Goal: Task Accomplishment & Management: Manage account settings

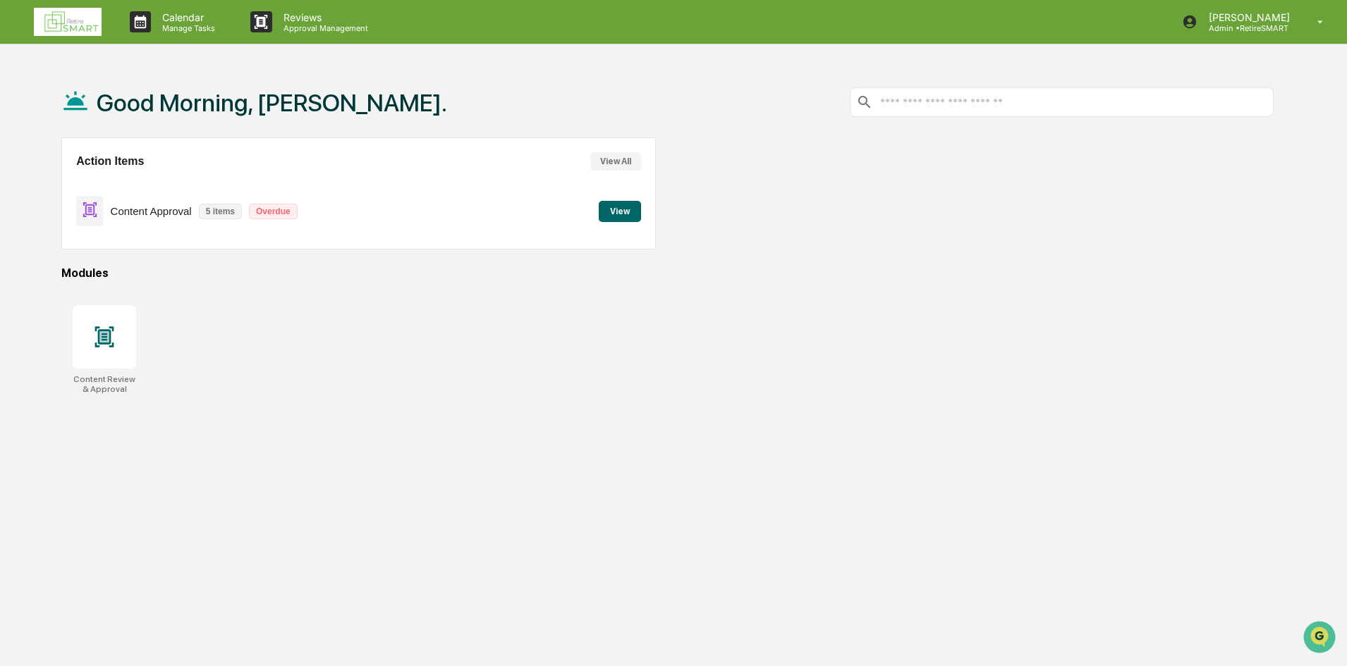
click at [630, 222] on div "Content Approval 5 items Overdue View" at bounding box center [358, 211] width 564 height 47
click at [620, 209] on button "View" at bounding box center [620, 211] width 42 height 21
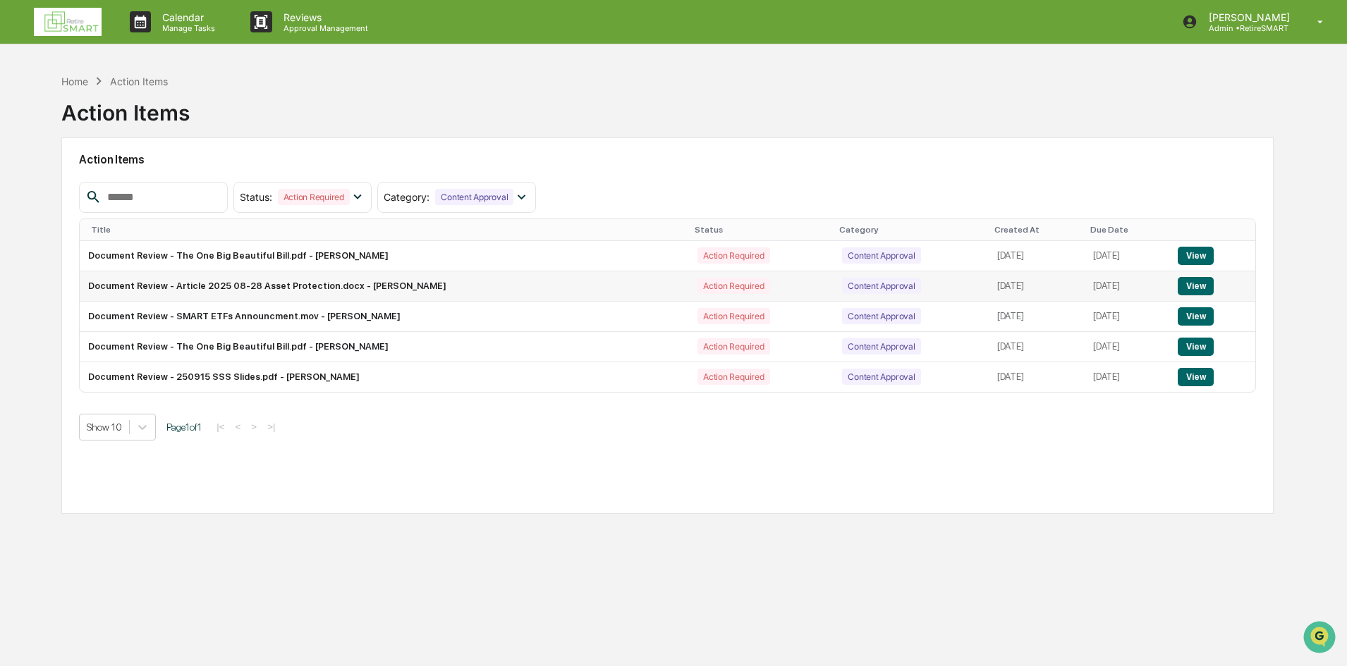
click at [1199, 281] on button "View" at bounding box center [1195, 286] width 36 height 18
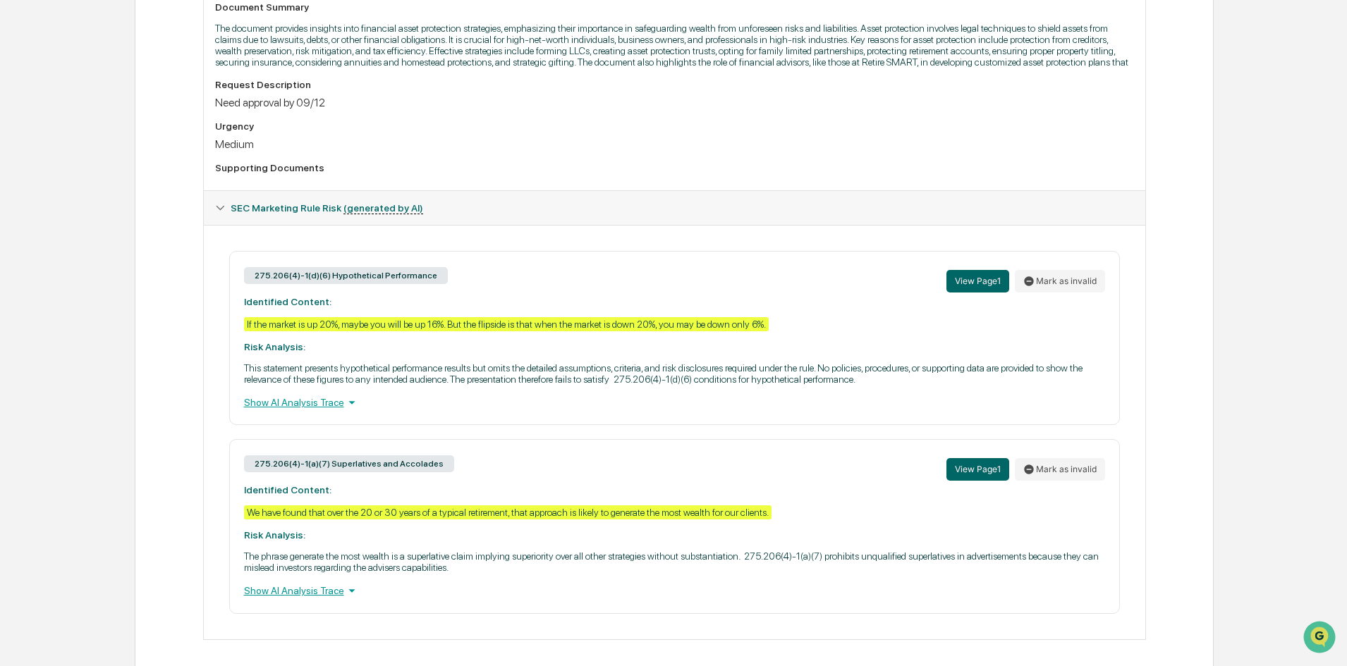
scroll to position [416, 0]
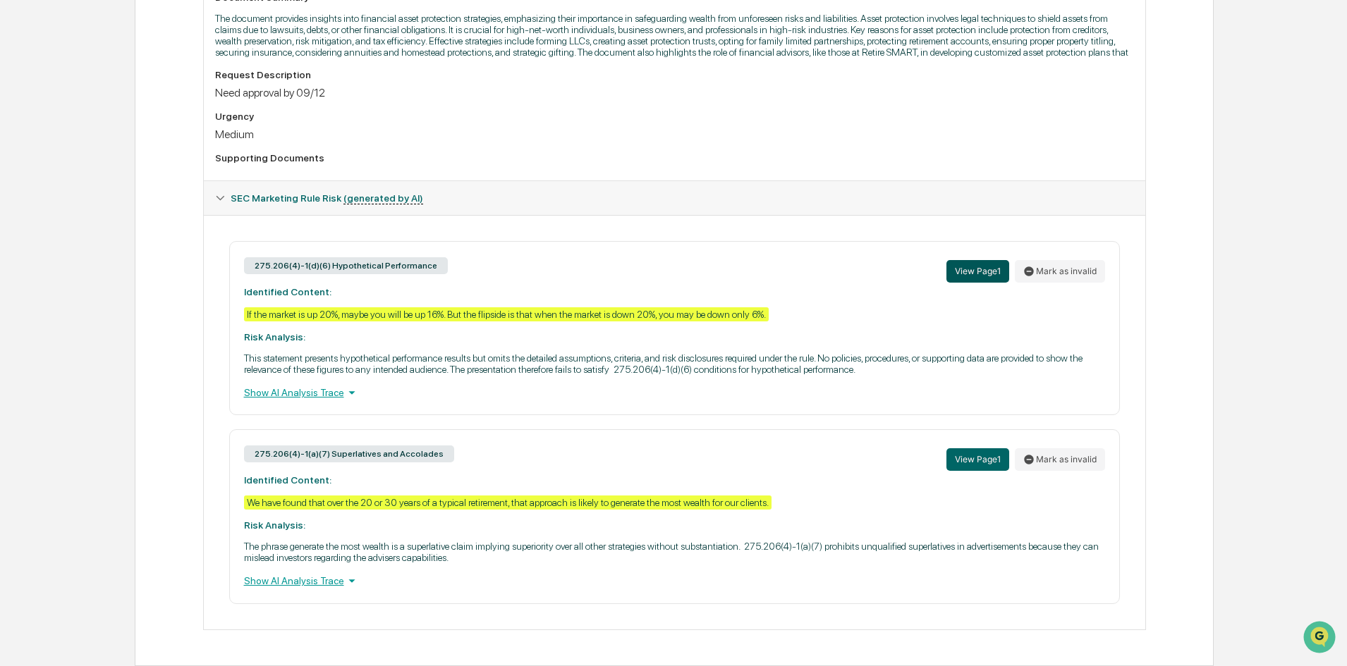
click at [976, 271] on button "View Page 1" at bounding box center [977, 271] width 63 height 23
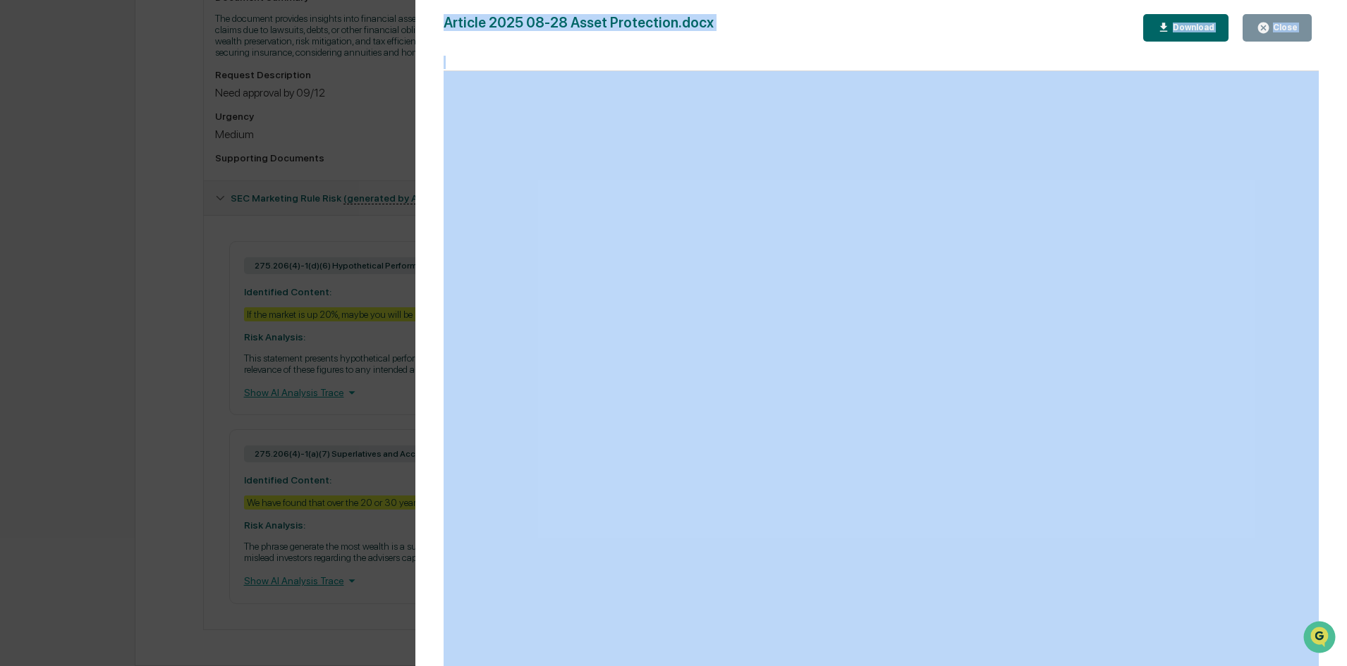
click at [1201, 38] on button "Download" at bounding box center [1186, 27] width 86 height 27
click at [1302, 23] on button "Close" at bounding box center [1276, 27] width 69 height 27
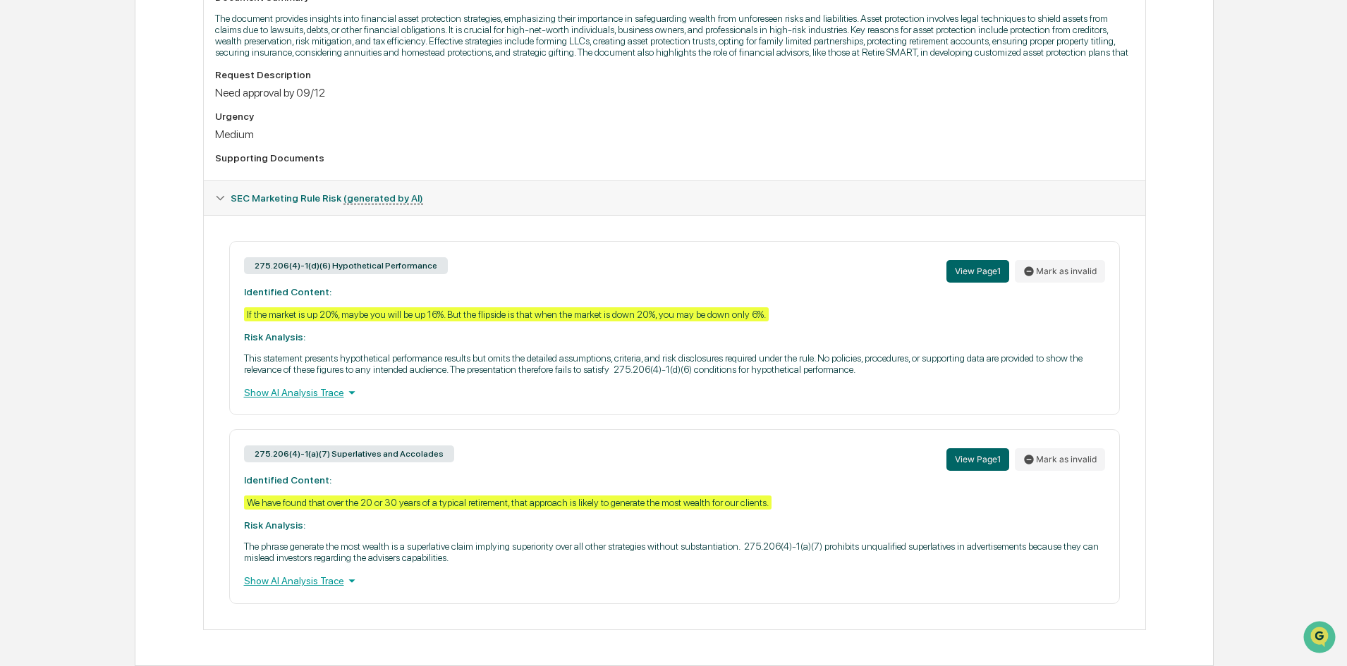
click at [348, 580] on icon at bounding box center [351, 582] width 6 height 4
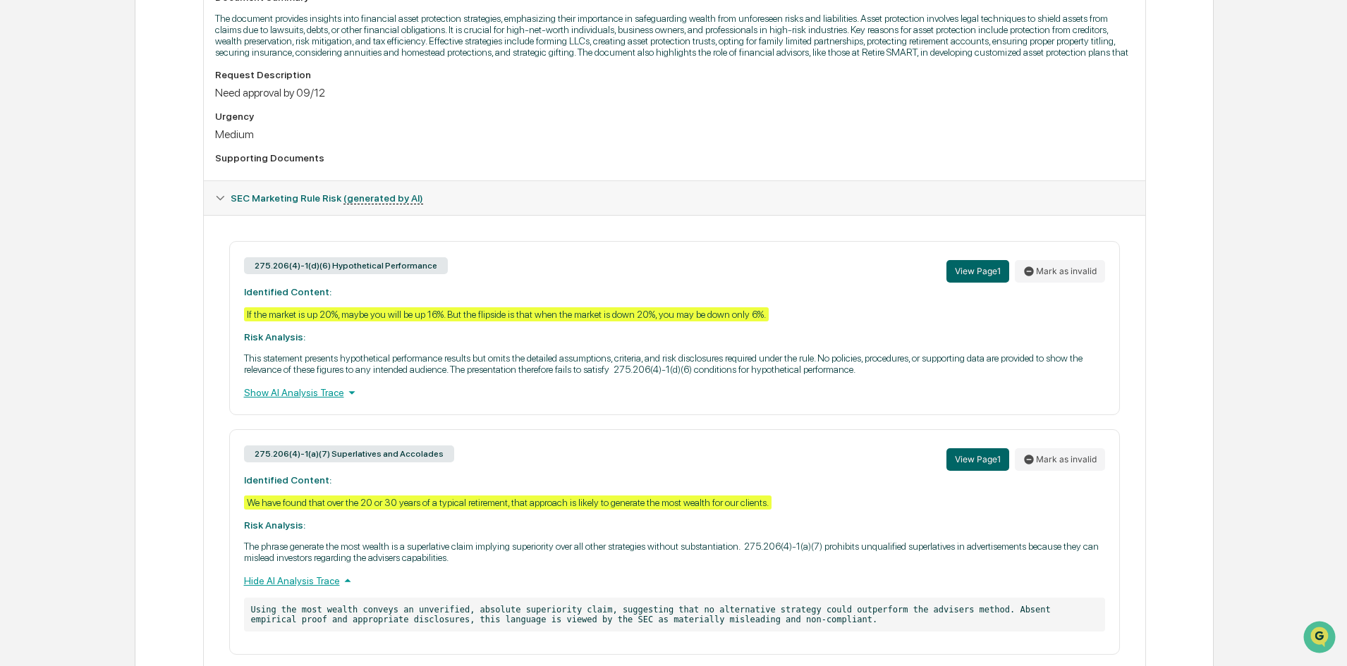
scroll to position [467, 0]
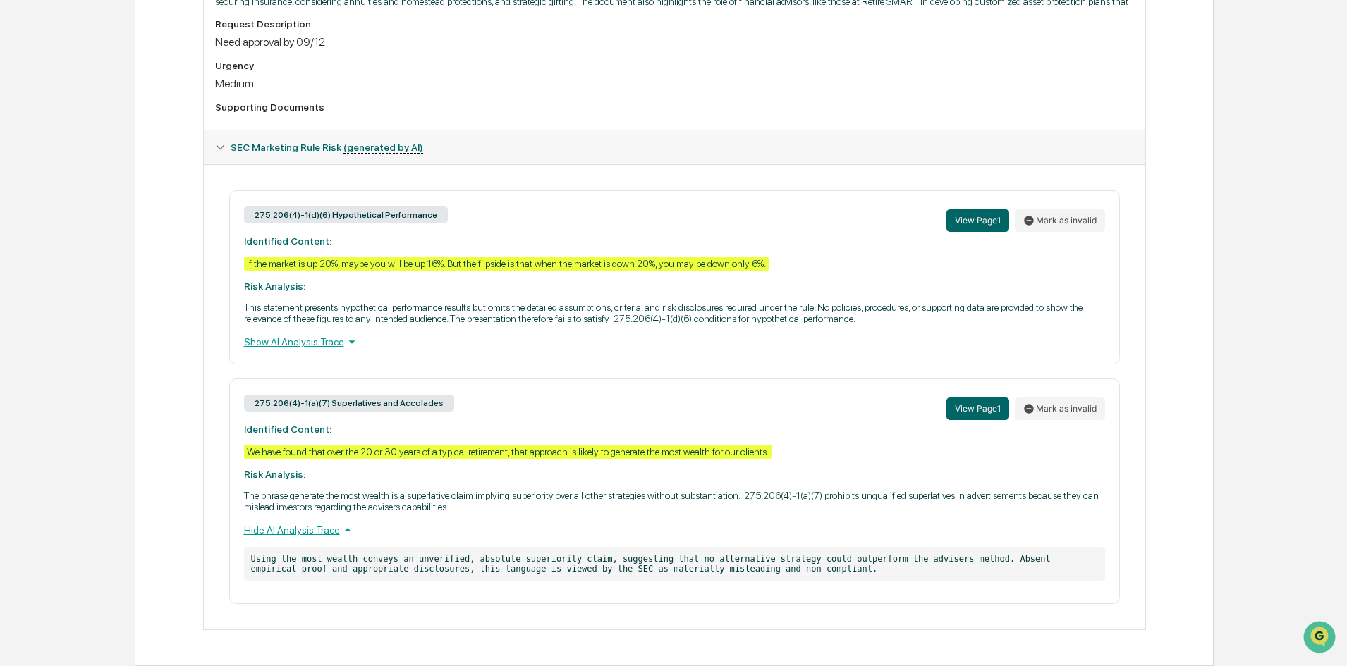
click at [344, 335] on icon at bounding box center [352, 342] width 16 height 16
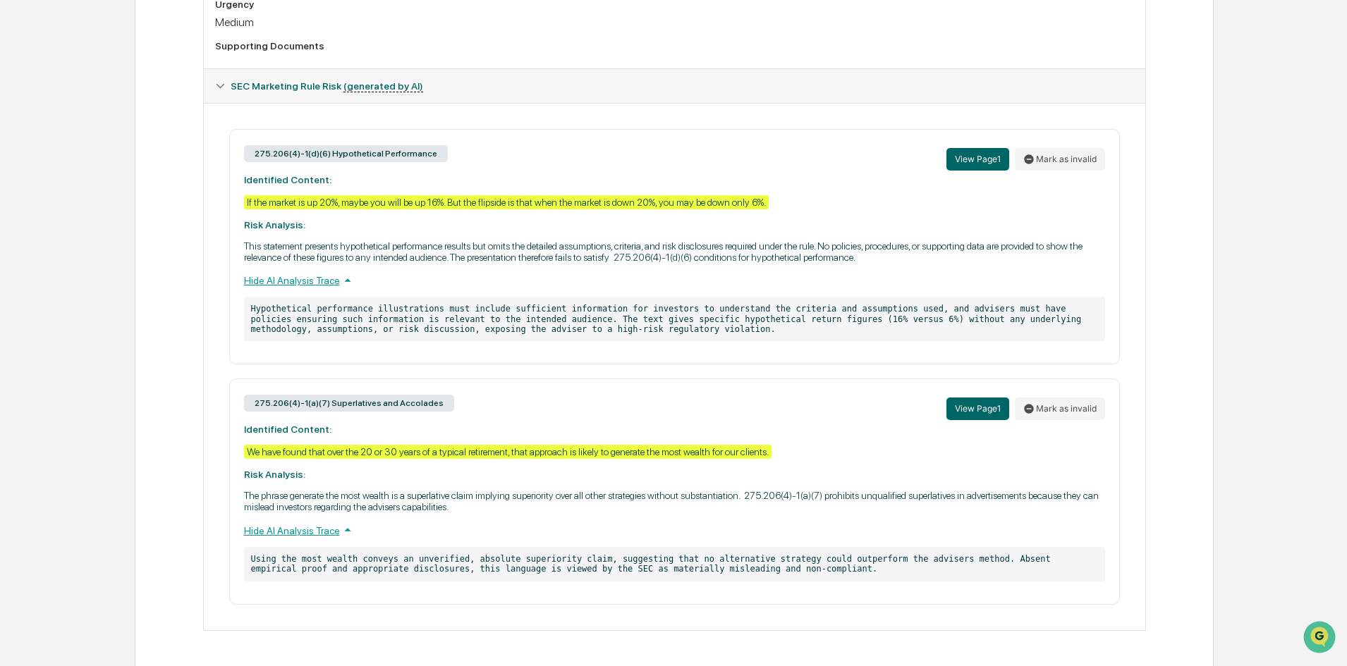
scroll to position [529, 0]
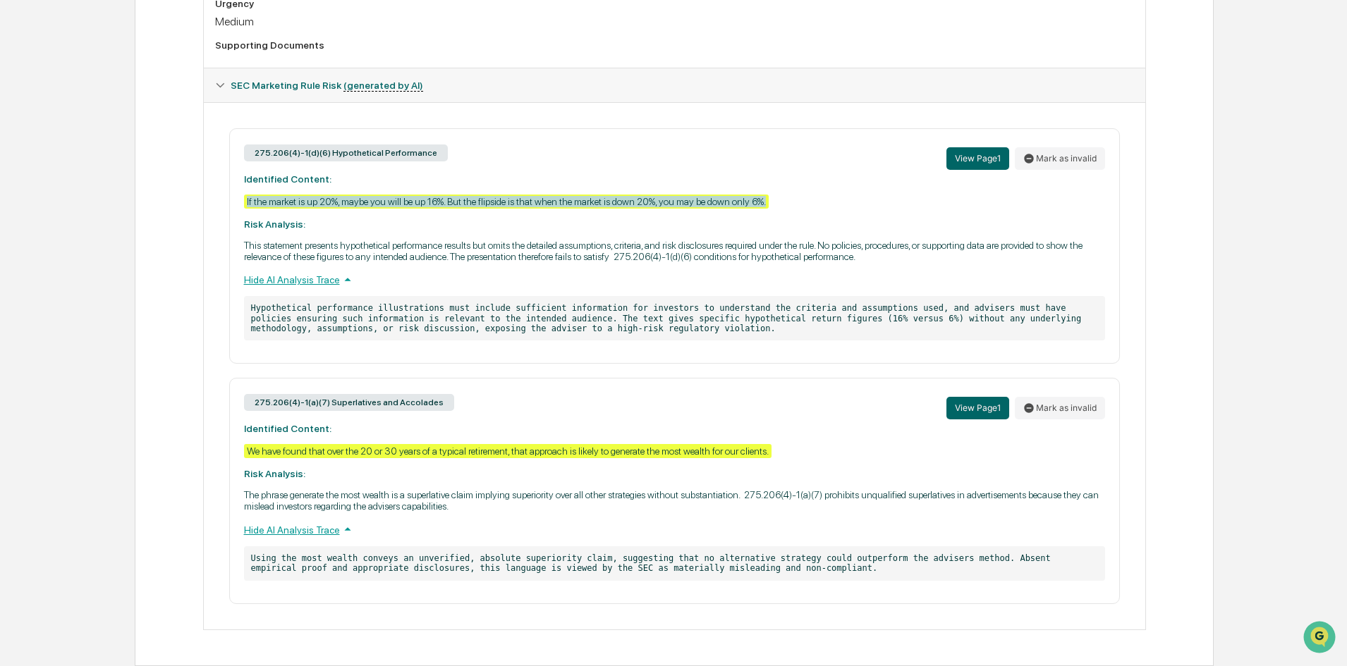
drag, startPoint x: 767, startPoint y: 204, endPoint x: 246, endPoint y: 202, distance: 521.0
click at [246, 202] on div "If the market is up 20%, maybe you will be up 16%. But the flipside is that whe…" at bounding box center [506, 202] width 525 height 14
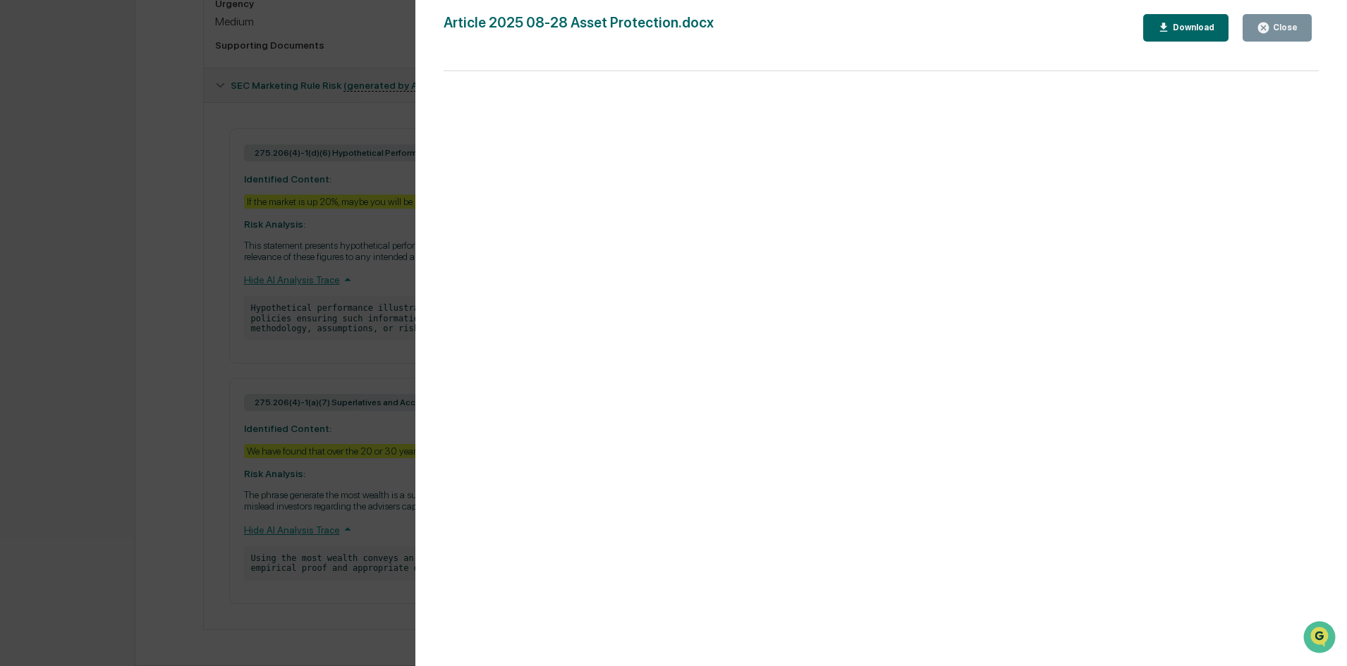
click at [1274, 34] on div "Close" at bounding box center [1276, 27] width 41 height 13
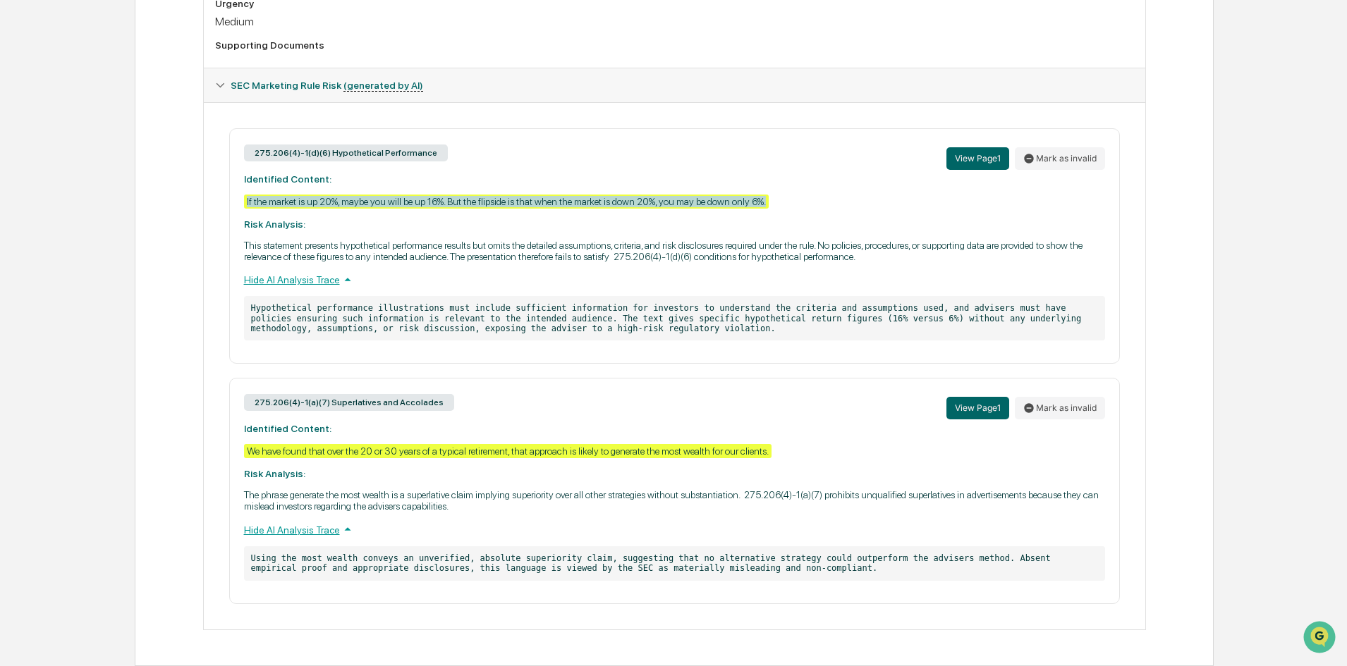
drag, startPoint x: 783, startPoint y: 198, endPoint x: 247, endPoint y: 205, distance: 536.6
click at [247, 205] on div "275.206(4)-1(d)(6) Hypothetical Performance View Page 1 Mark as invalid Identif…" at bounding box center [674, 245] width 890 height 235
copy div "If the market is up 20%, maybe you will be up 16%. But the flipside is that whe…"
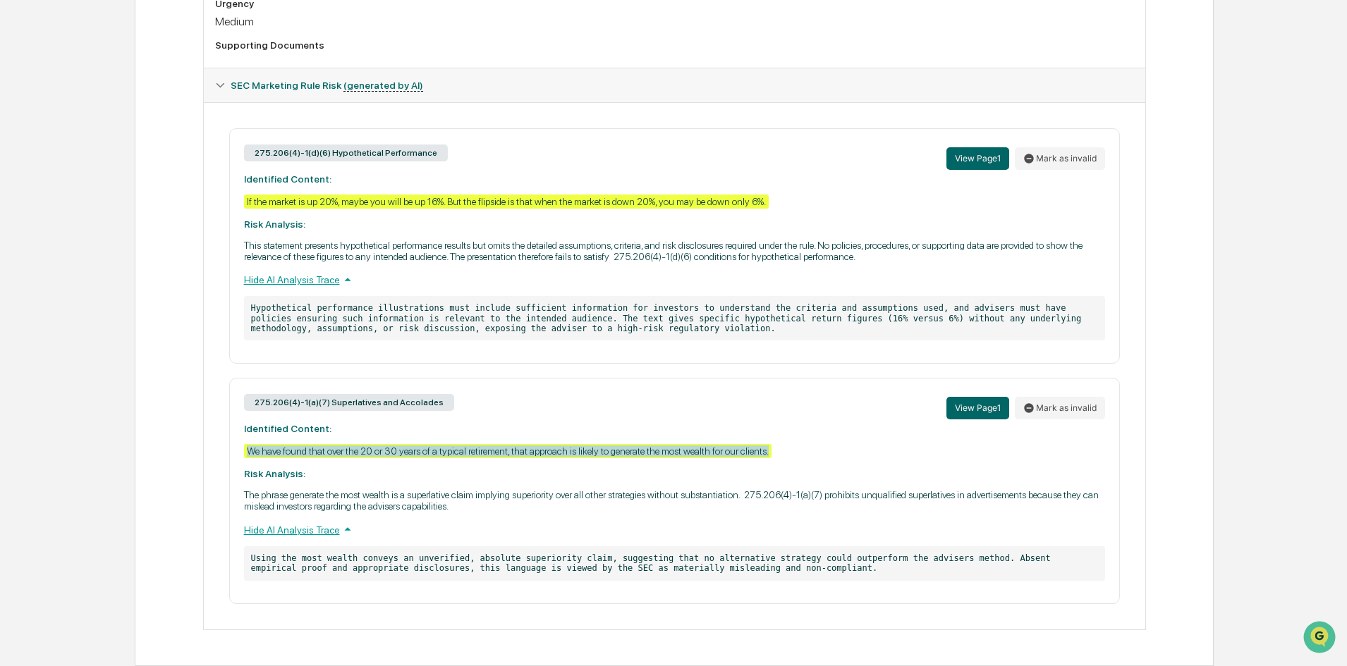
drag, startPoint x: 770, startPoint y: 452, endPoint x: 239, endPoint y: 451, distance: 530.9
click at [239, 451] on div "275.206(4)-1(a)(7) Superlatives and Accolades View Page 1 Mark as invalid Ident…" at bounding box center [674, 491] width 890 height 226
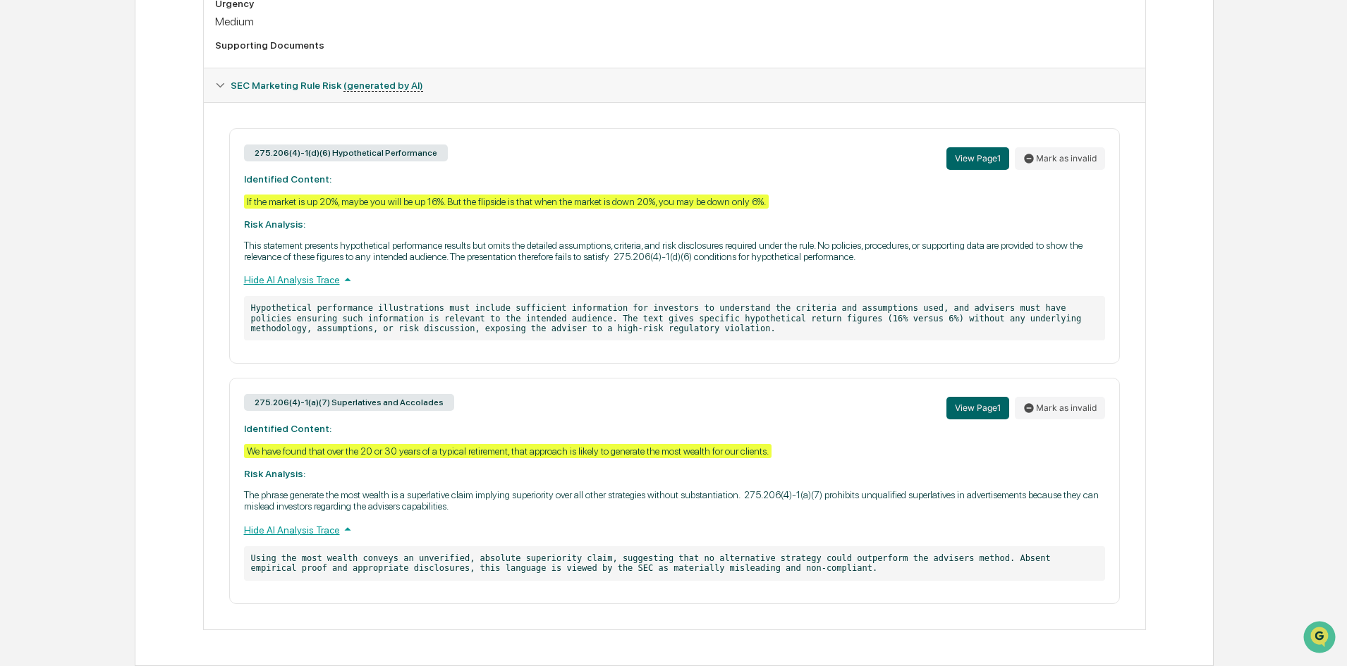
drag, startPoint x: 295, startPoint y: 458, endPoint x: 796, endPoint y: 502, distance: 502.5
click at [799, 506] on p "The phrase generate the most wealth is a superlative claim implying superiority…" at bounding box center [674, 500] width 861 height 23
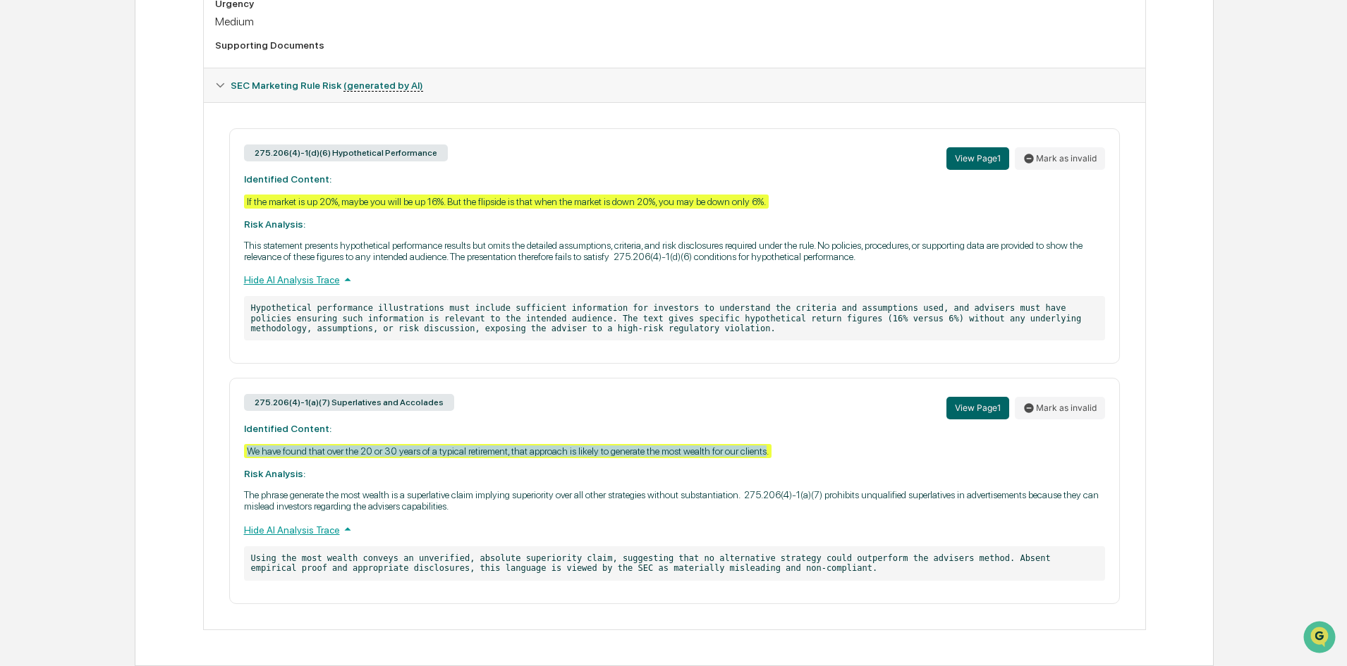
drag, startPoint x: 765, startPoint y: 448, endPoint x: 252, endPoint y: 453, distance: 512.6
click at [252, 453] on div "We have found that over the 20 or 30 years of a typical retirement, that approa…" at bounding box center [507, 451] width 527 height 14
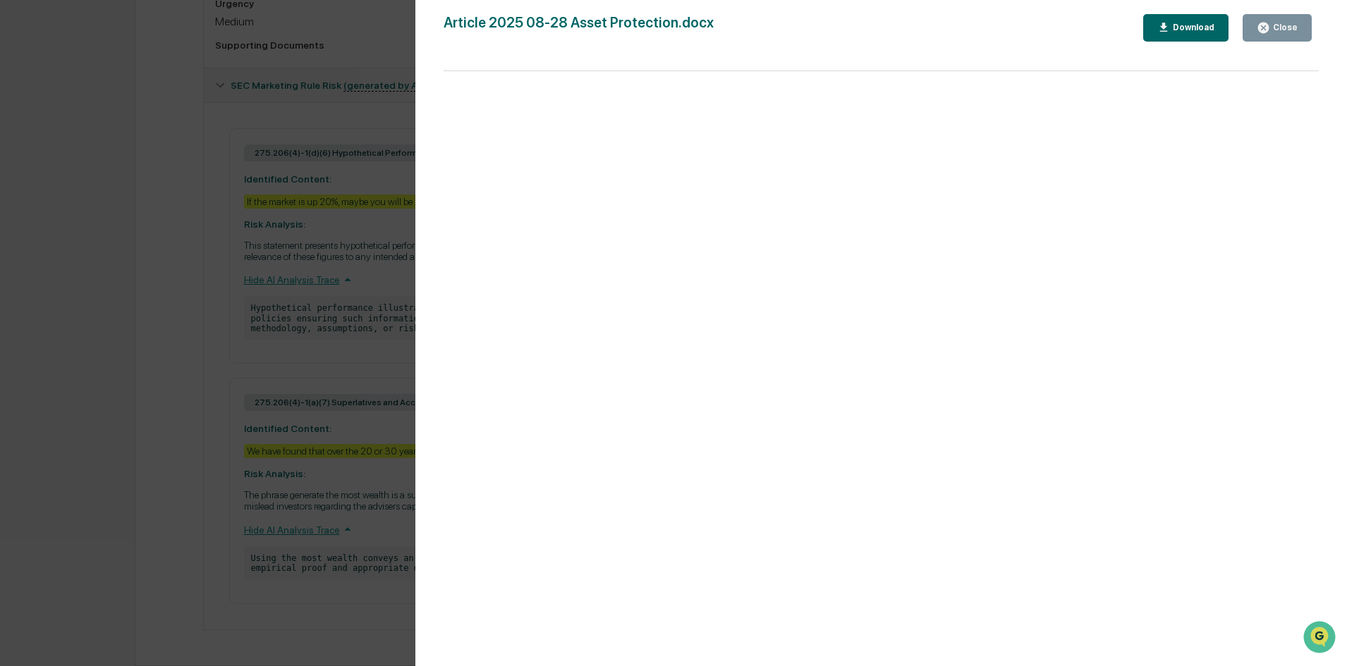
click at [1264, 32] on icon "button" at bounding box center [1263, 28] width 11 height 11
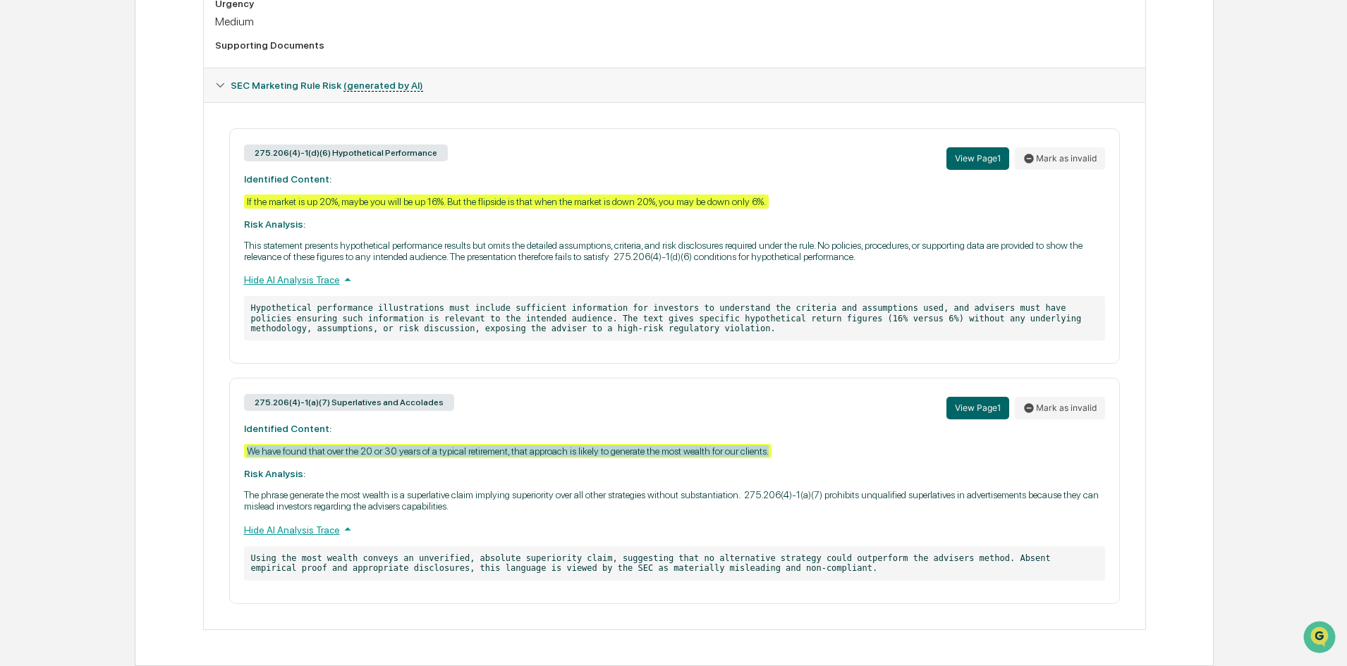
drag, startPoint x: 777, startPoint y: 451, endPoint x: 250, endPoint y: 453, distance: 527.4
click at [250, 453] on div "275.206(4)-1(a)(7) Superlatives and Accolades View Page 1 Mark as invalid Ident…" at bounding box center [674, 491] width 890 height 226
copy div "We have found that over the 20 or 30 years of a typical retirement, that approa…"
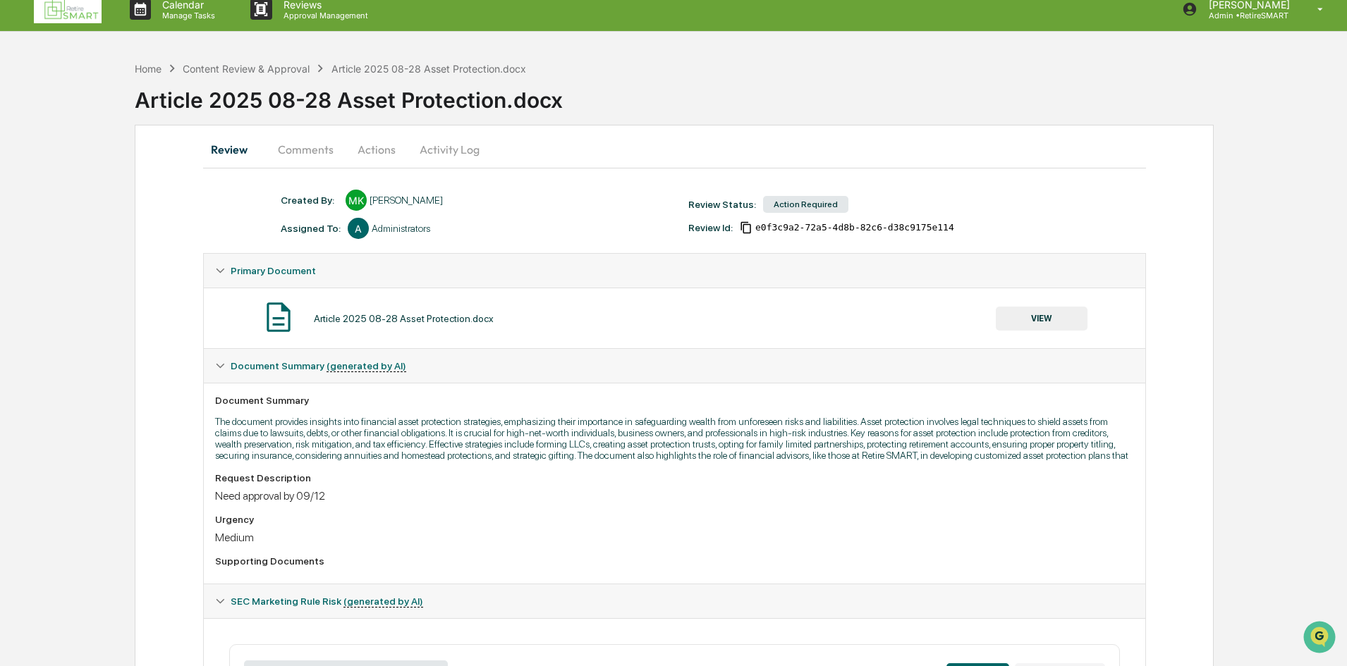
scroll to position [0, 0]
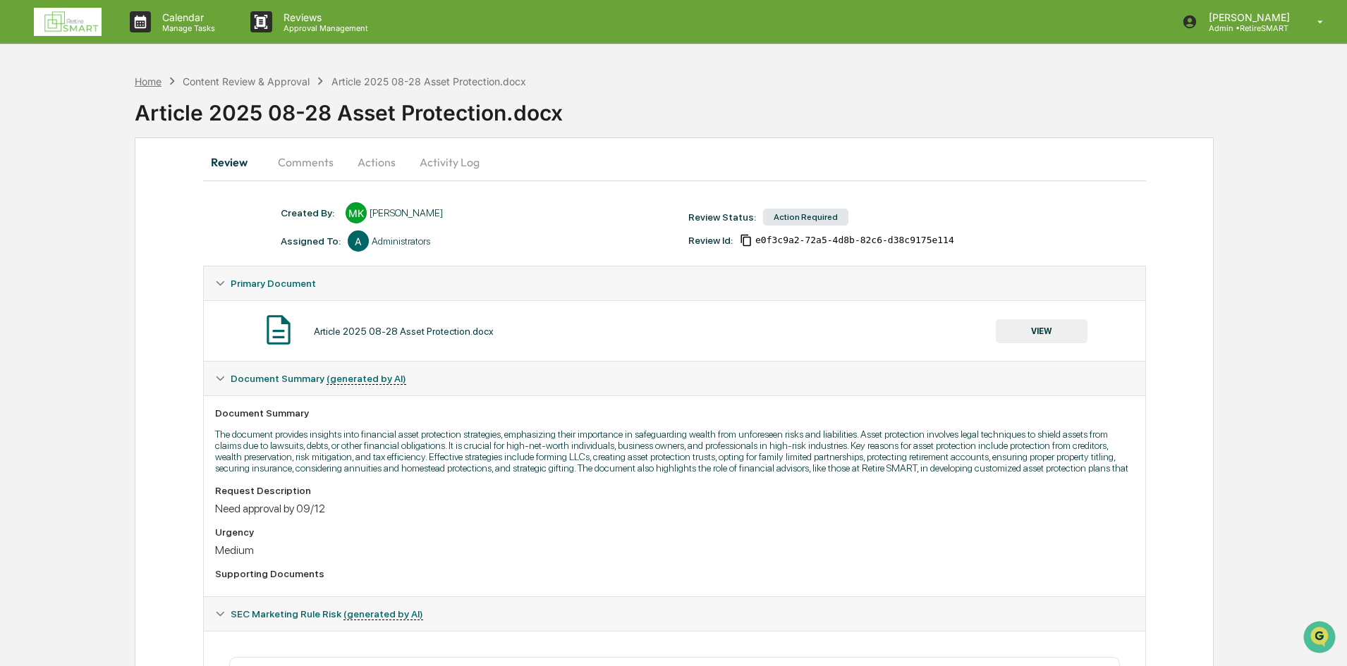
click at [157, 83] on div "Home" at bounding box center [148, 81] width 27 height 12
click at [375, 163] on button "Actions" at bounding box center [376, 162] width 63 height 34
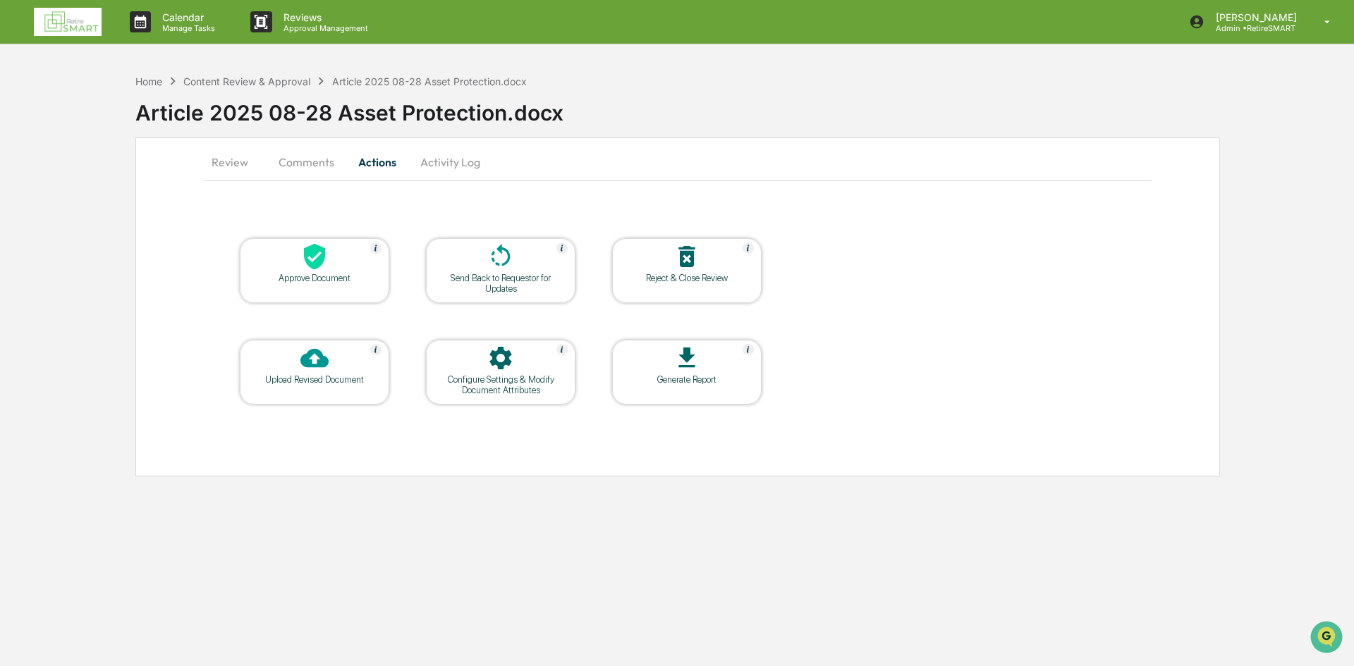
click at [508, 277] on div "Send Back to Requestor for Updates" at bounding box center [500, 283] width 127 height 21
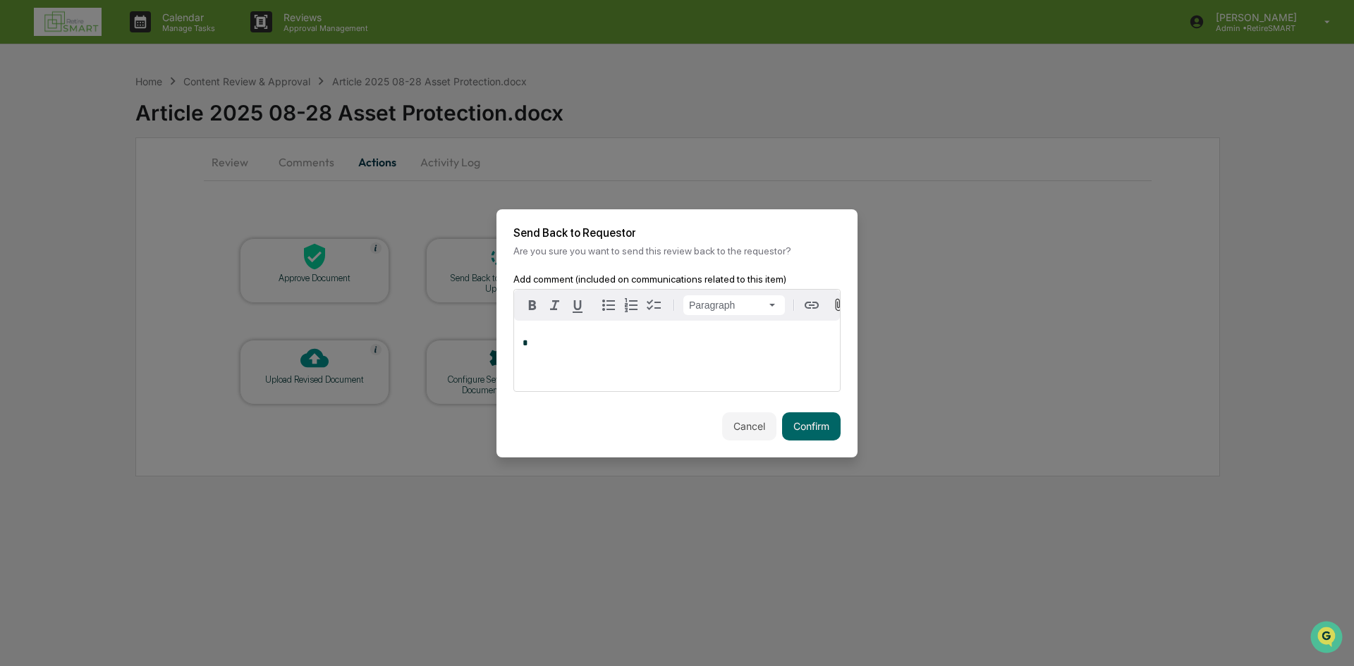
click at [585, 343] on p "*" at bounding box center [676, 343] width 309 height 10
click at [582, 342] on span "**********" at bounding box center [559, 342] width 74 height 9
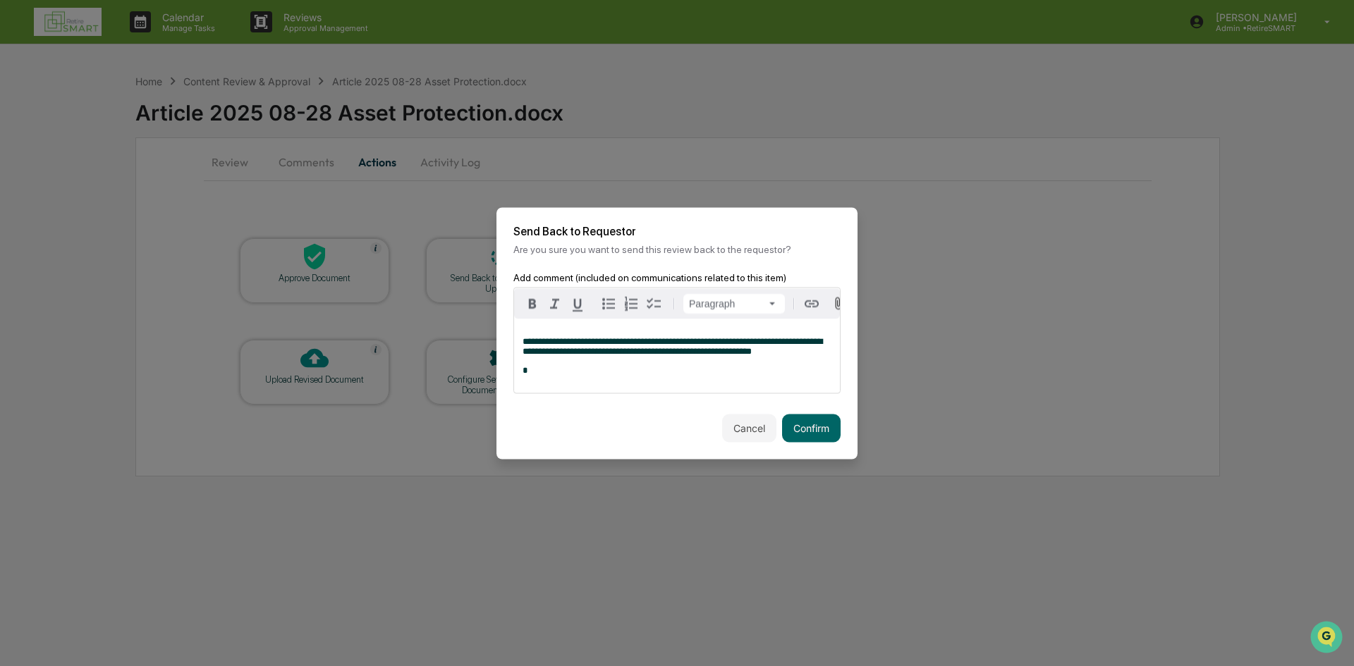
click at [582, 342] on span "**********" at bounding box center [672, 345] width 300 height 19
drag, startPoint x: 783, startPoint y: 356, endPoint x: 585, endPoint y: 342, distance: 198.6
click at [585, 342] on p "**********" at bounding box center [676, 346] width 309 height 20
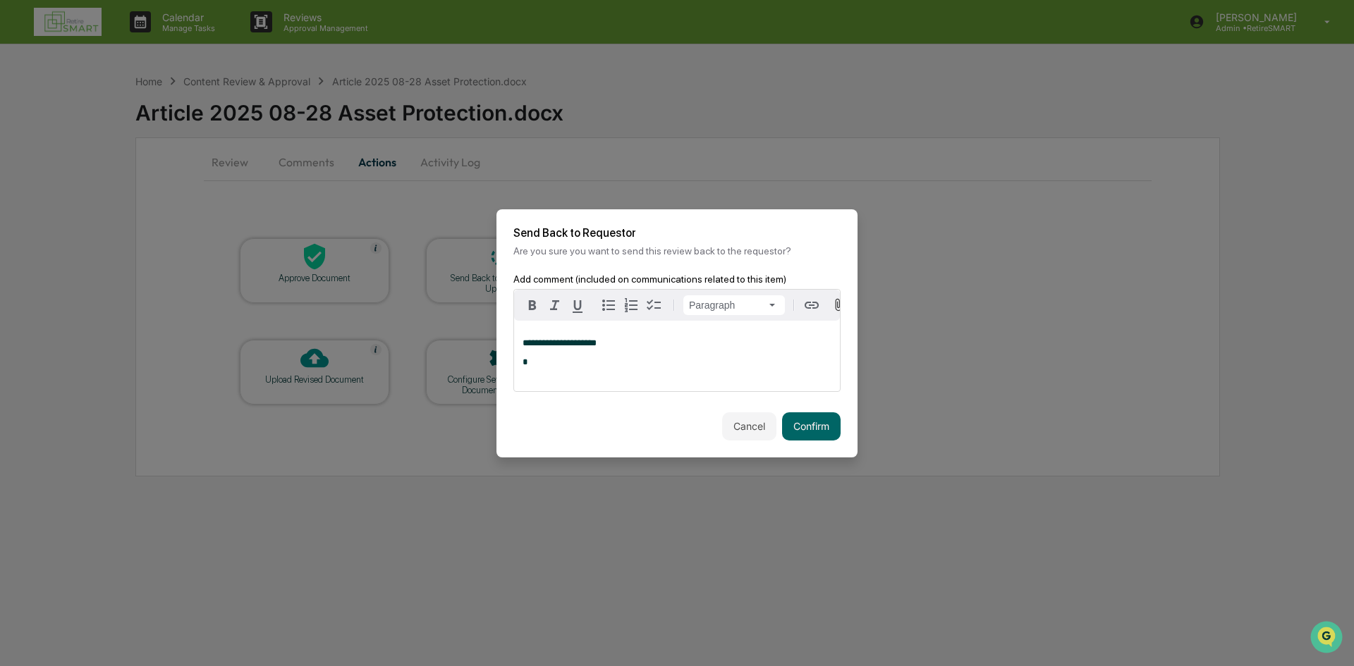
click at [528, 365] on p "*" at bounding box center [676, 362] width 309 height 10
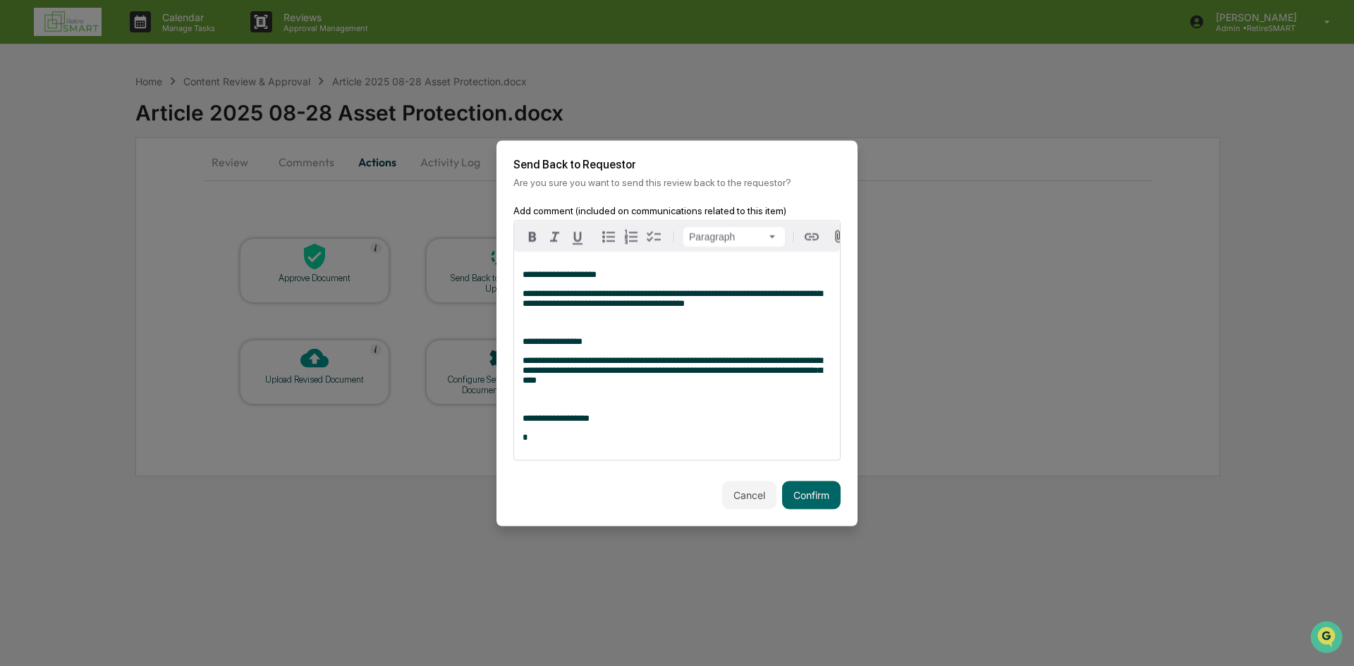
click at [531, 442] on p "*" at bounding box center [676, 437] width 309 height 10
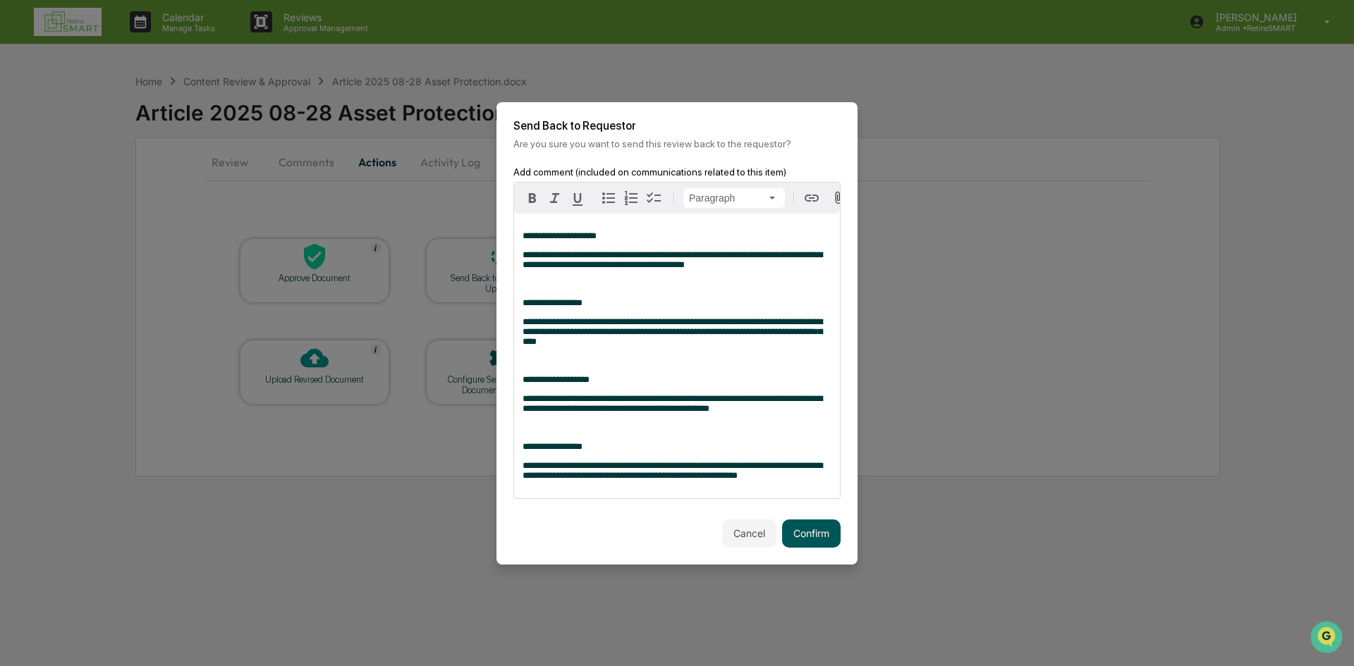
click at [816, 543] on button "Confirm" at bounding box center [811, 534] width 59 height 28
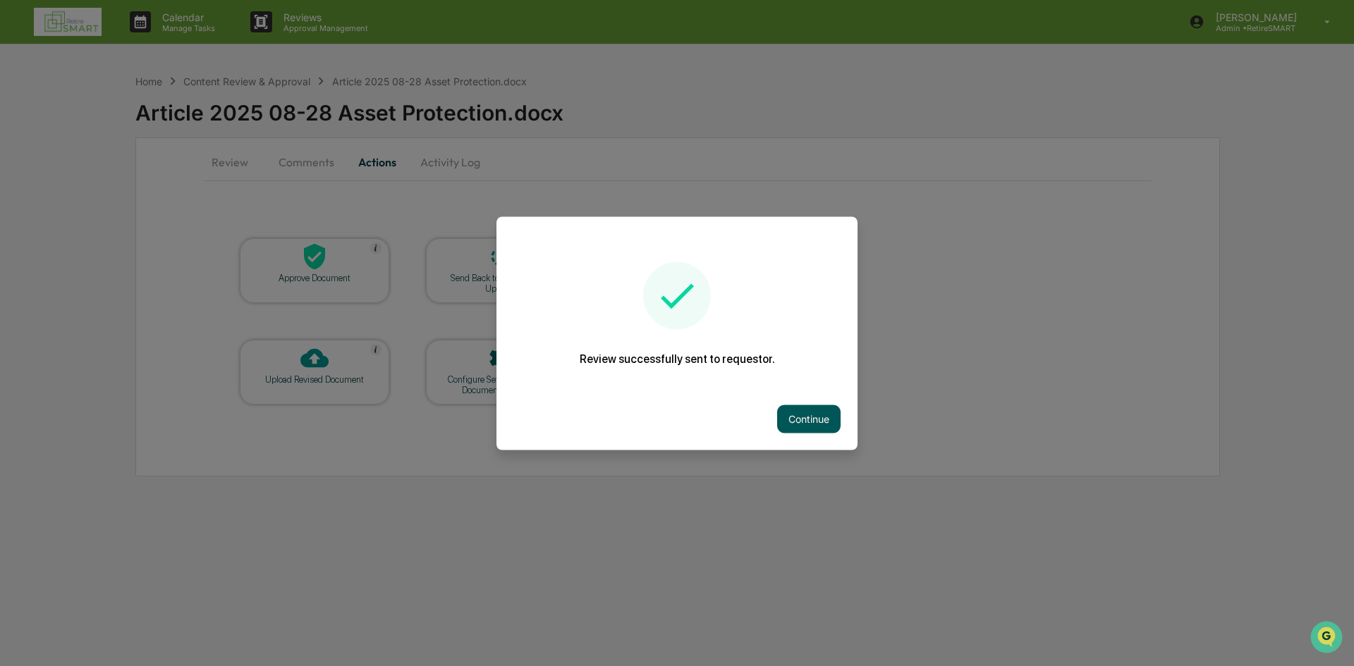
click at [819, 422] on button "Continue" at bounding box center [808, 419] width 63 height 28
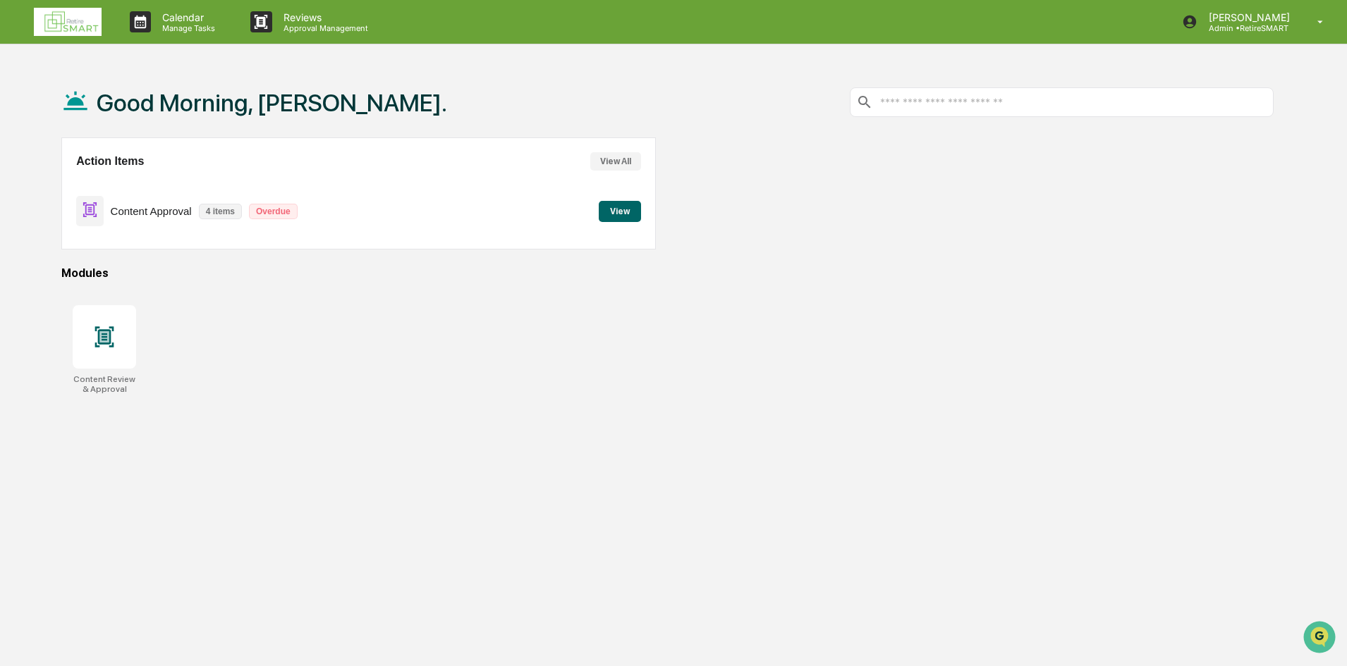
click at [607, 163] on button "View All" at bounding box center [615, 161] width 51 height 18
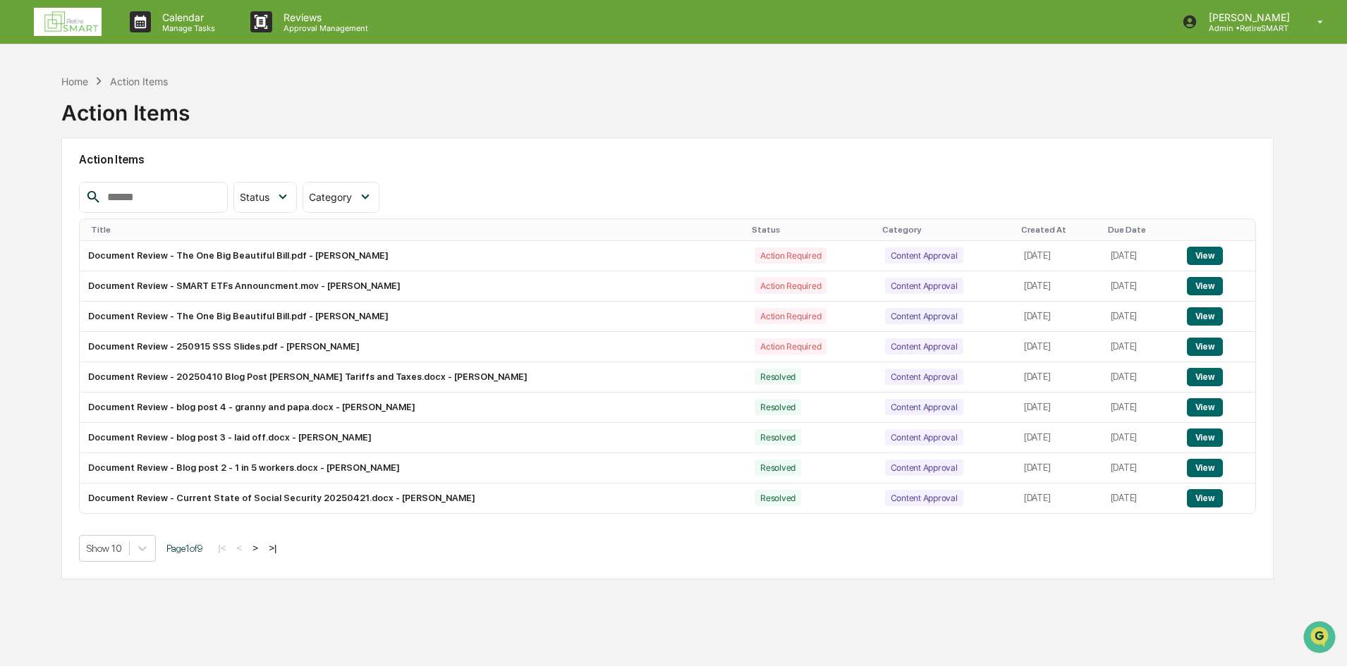
click at [262, 549] on button ">" at bounding box center [255, 548] width 14 height 12
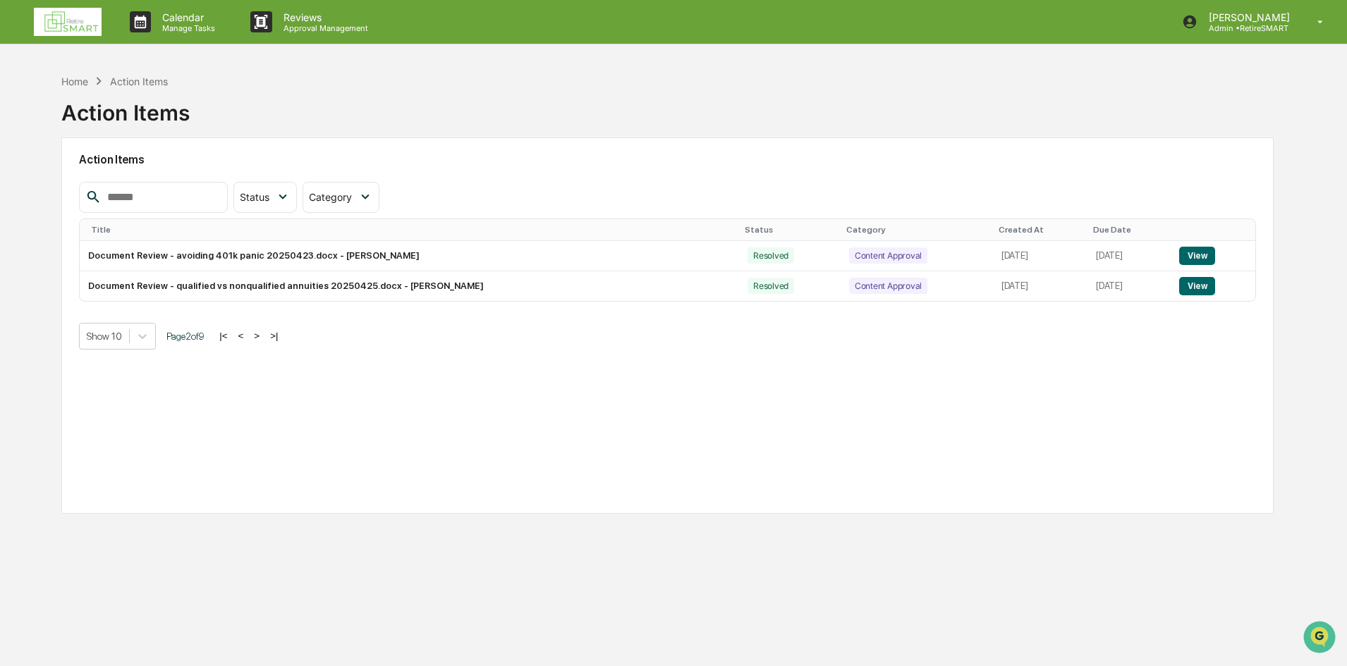
click at [248, 333] on button "<" at bounding box center [241, 336] width 14 height 12
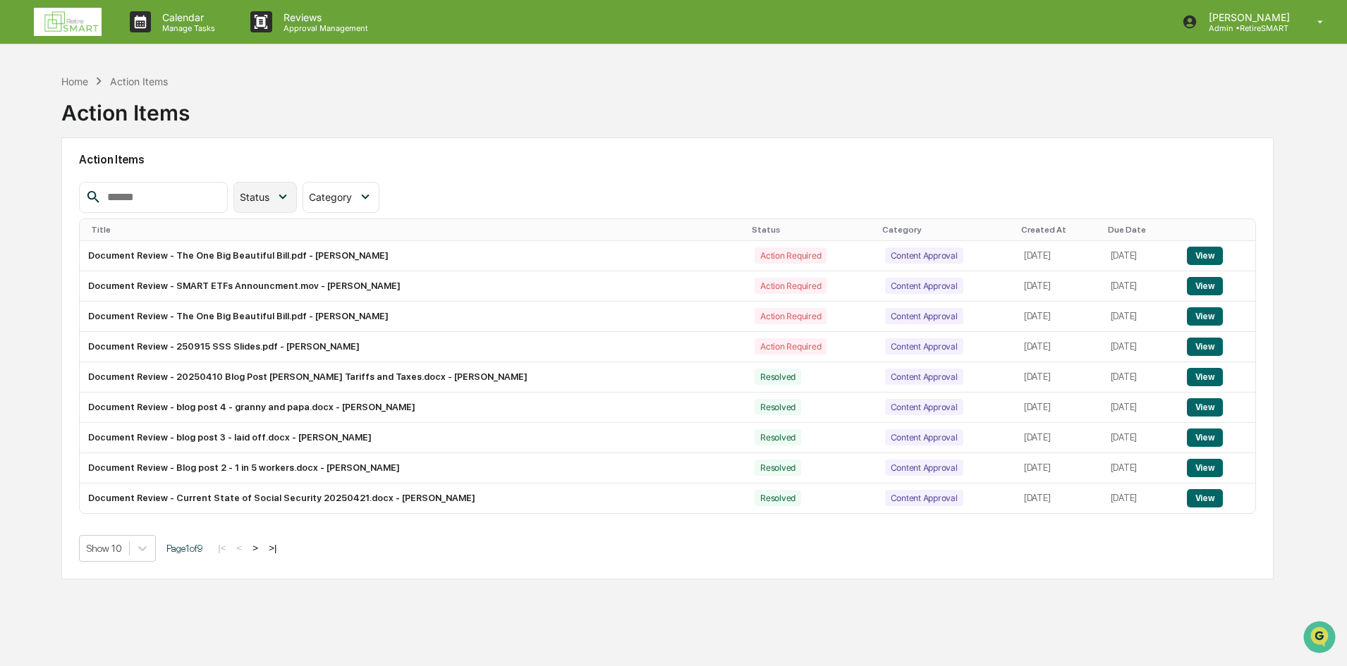
click at [290, 202] on icon at bounding box center [283, 197] width 16 height 16
click at [312, 157] on h2 "Action Items" at bounding box center [667, 159] width 1177 height 13
drag, startPoint x: 55, startPoint y: 68, endPoint x: 66, endPoint y: 77, distance: 14.1
click at [55, 69] on div "Home Action Items Action Items Action Items Status Select/Deselect All Action R…" at bounding box center [667, 400] width 1254 height 666
click at [71, 79] on div "Home" at bounding box center [74, 81] width 27 height 12
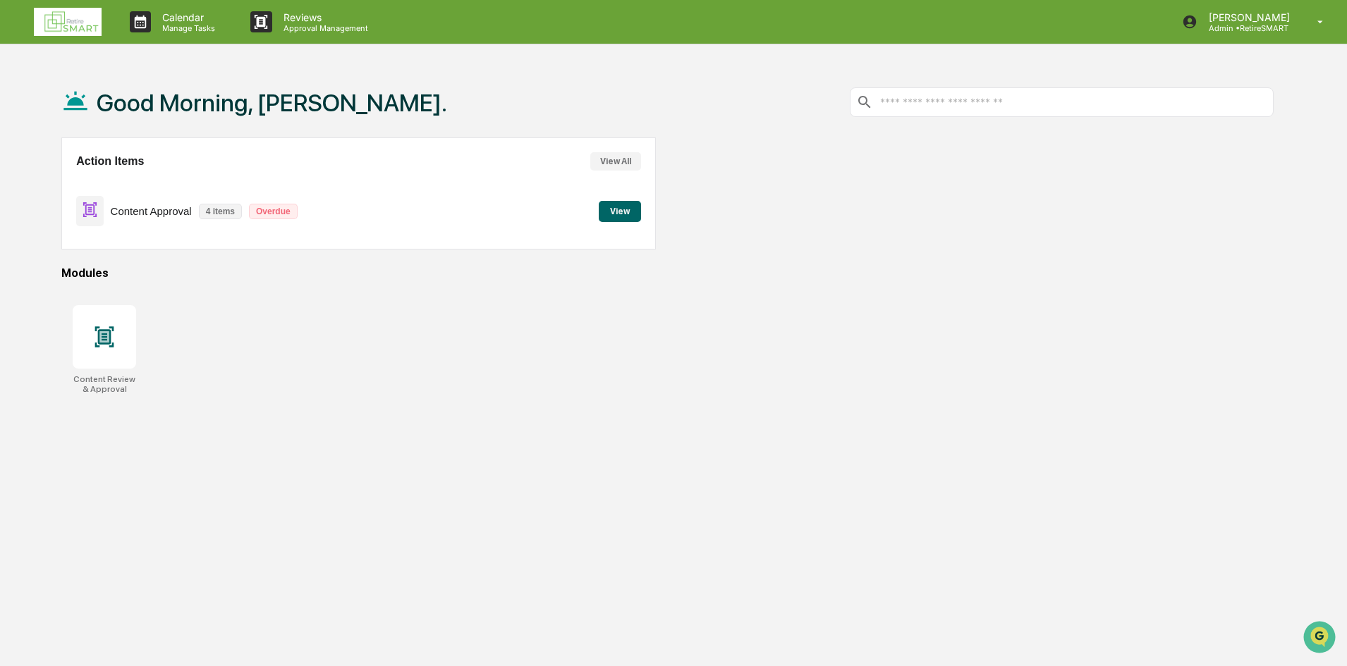
click at [620, 207] on button "View" at bounding box center [620, 211] width 42 height 21
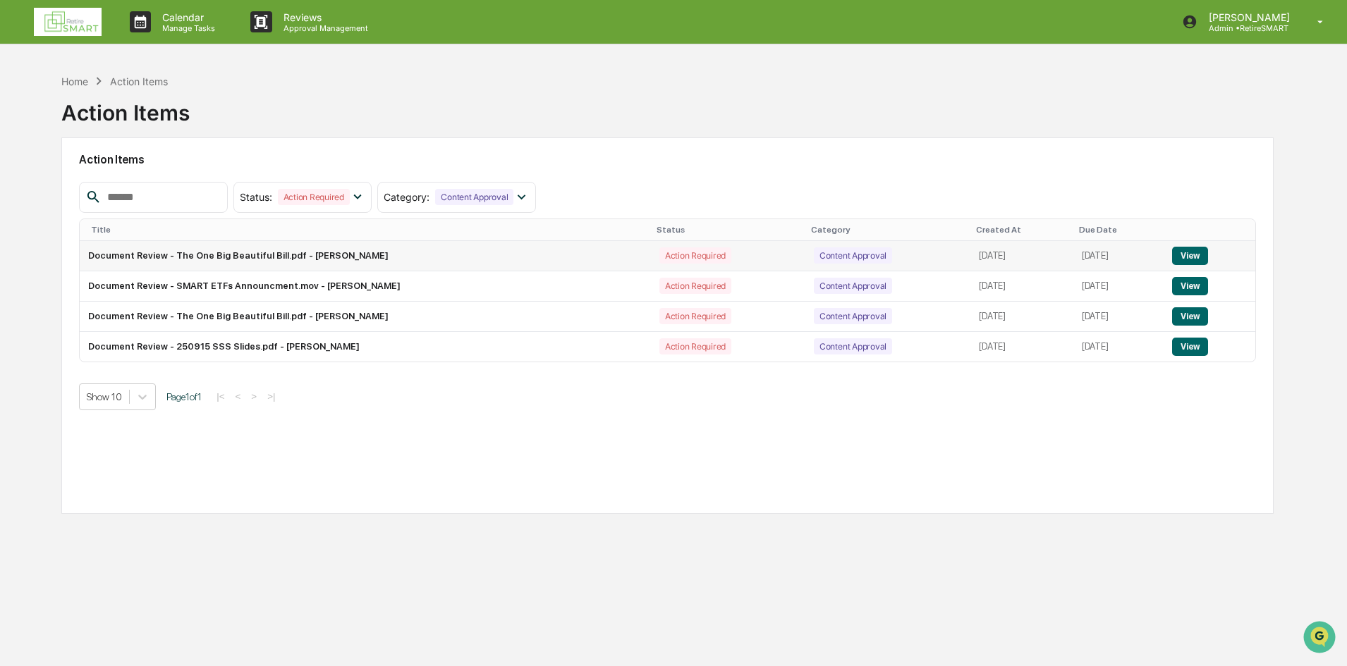
click at [152, 258] on td "Document Review - The One Big Beautiful Bill.pdf - Brittany Vosika" at bounding box center [365, 256] width 571 height 30
click at [1189, 256] on button "View" at bounding box center [1190, 256] width 36 height 18
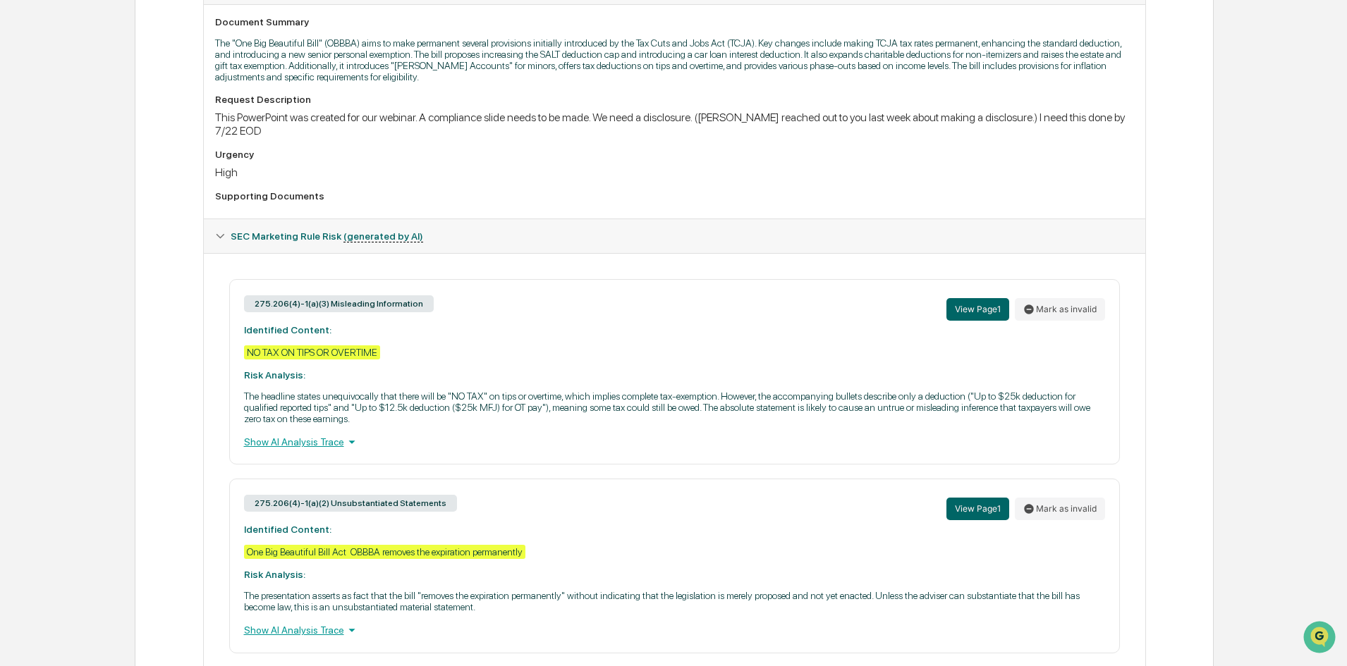
scroll to position [427, 0]
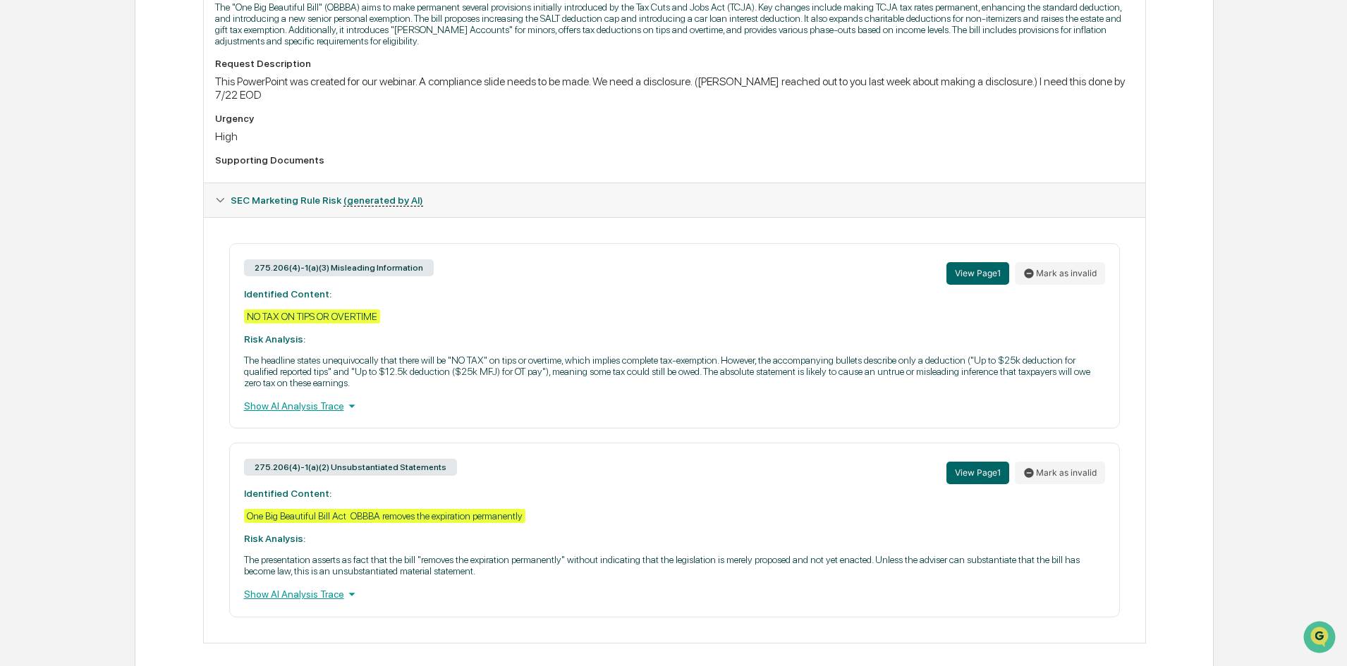
click at [303, 398] on div "Show AI Analysis Trace" at bounding box center [674, 406] width 861 height 16
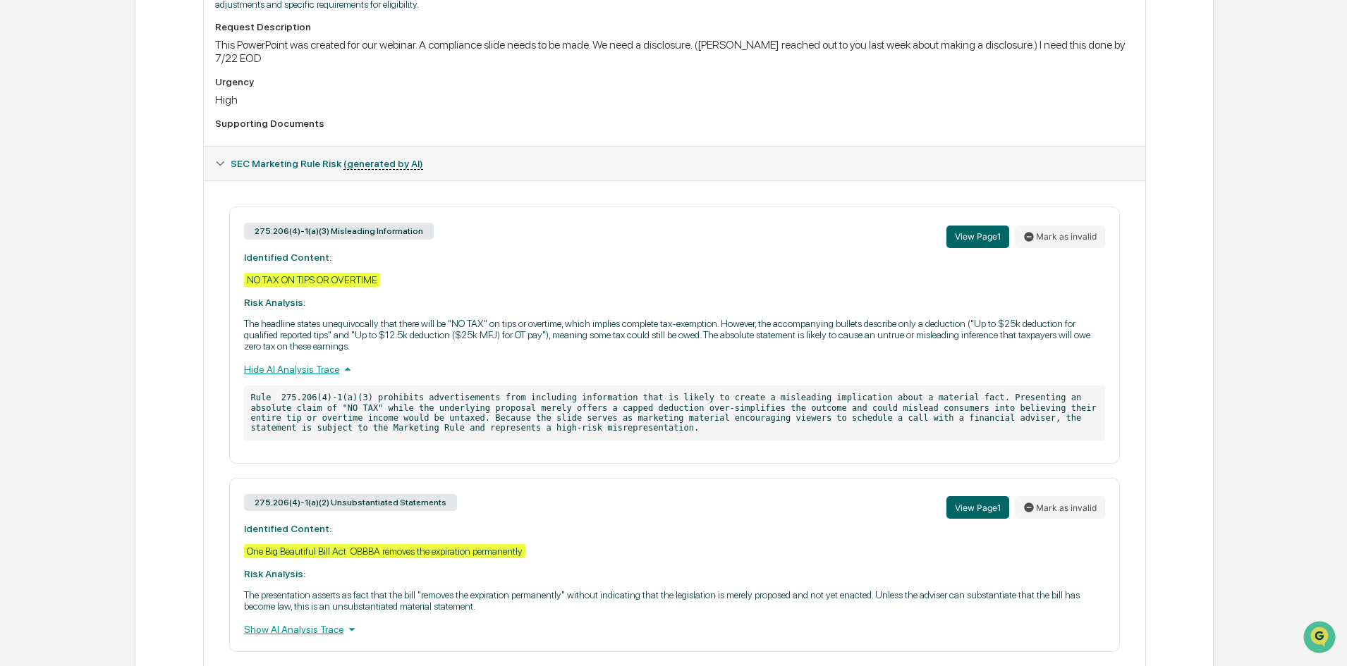
scroll to position [498, 0]
